Goal: Find specific page/section

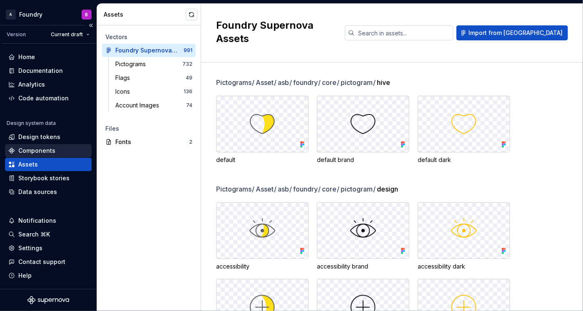
click at [43, 154] on div "Components" at bounding box center [36, 151] width 37 height 8
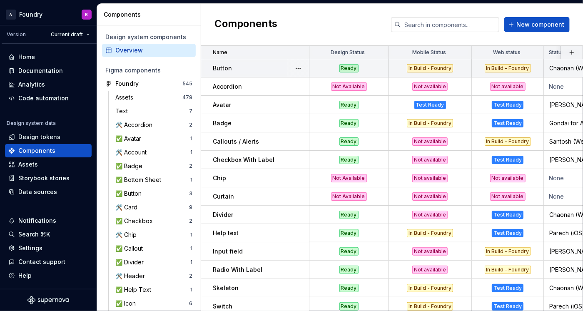
click at [208, 67] on td "Button" at bounding box center [255, 68] width 108 height 18
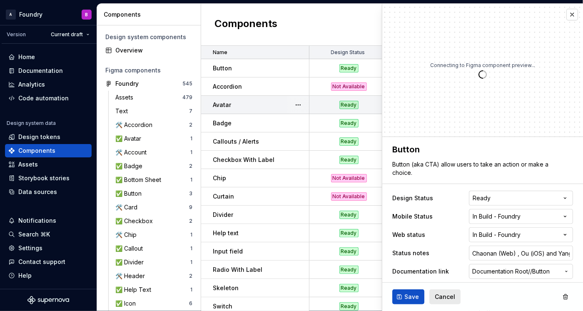
type textarea "*"
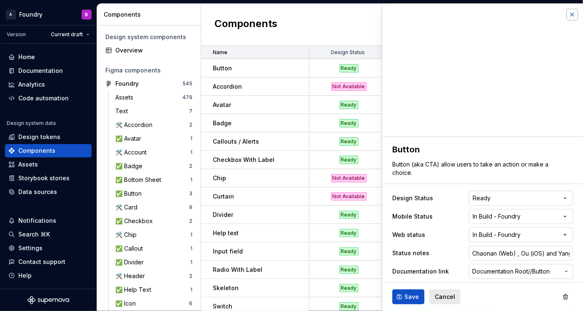
click at [566, 19] on button "button" at bounding box center [572, 15] width 12 height 12
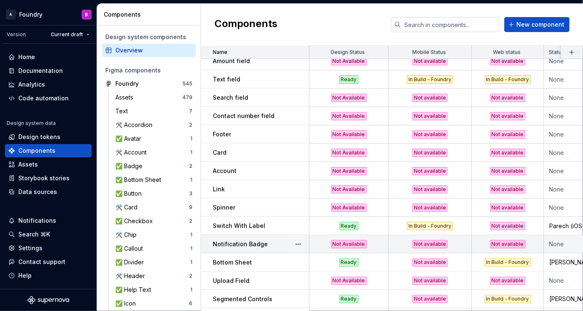
scroll to position [743, 0]
